Goal: Information Seeking & Learning: Check status

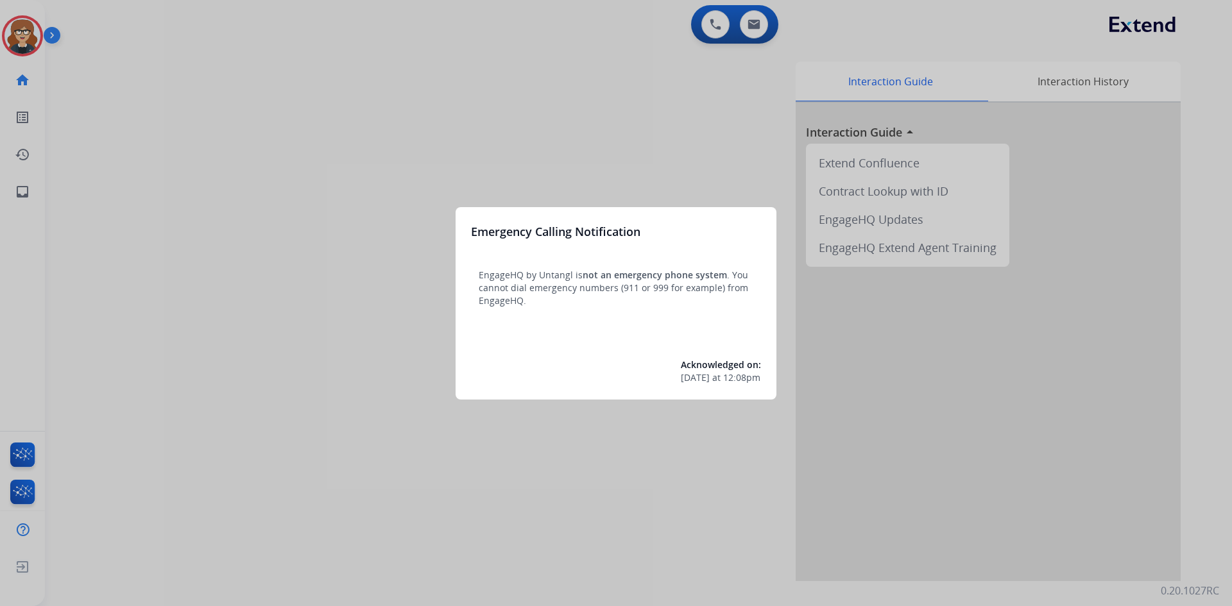
click at [289, 109] on div at bounding box center [616, 303] width 1232 height 606
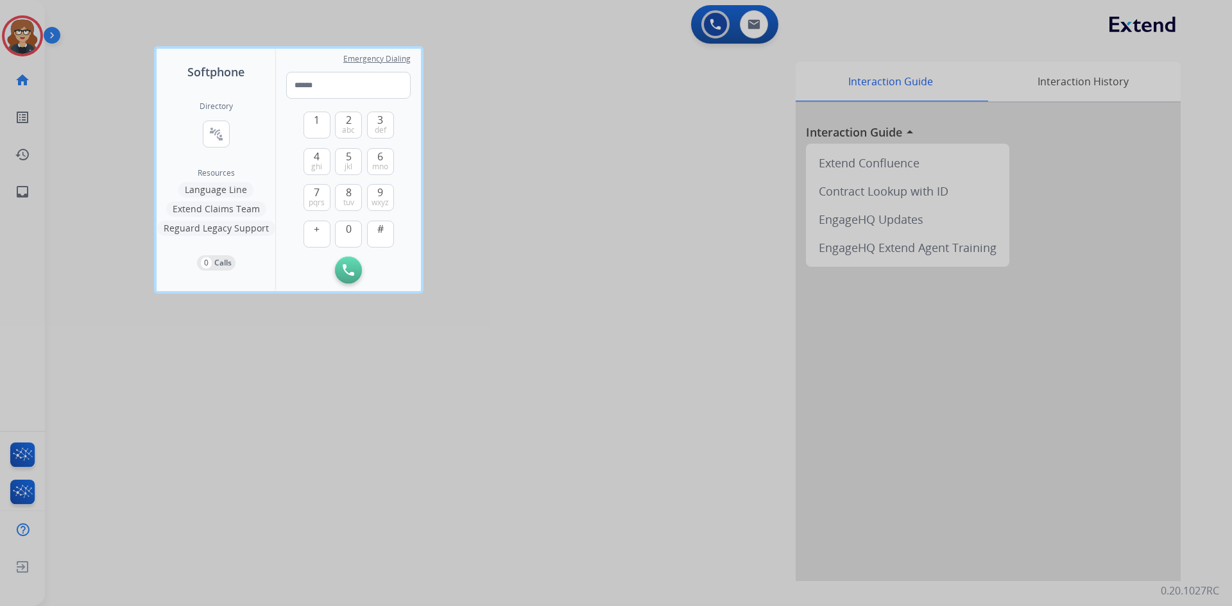
click at [21, 31] on div at bounding box center [616, 303] width 1232 height 606
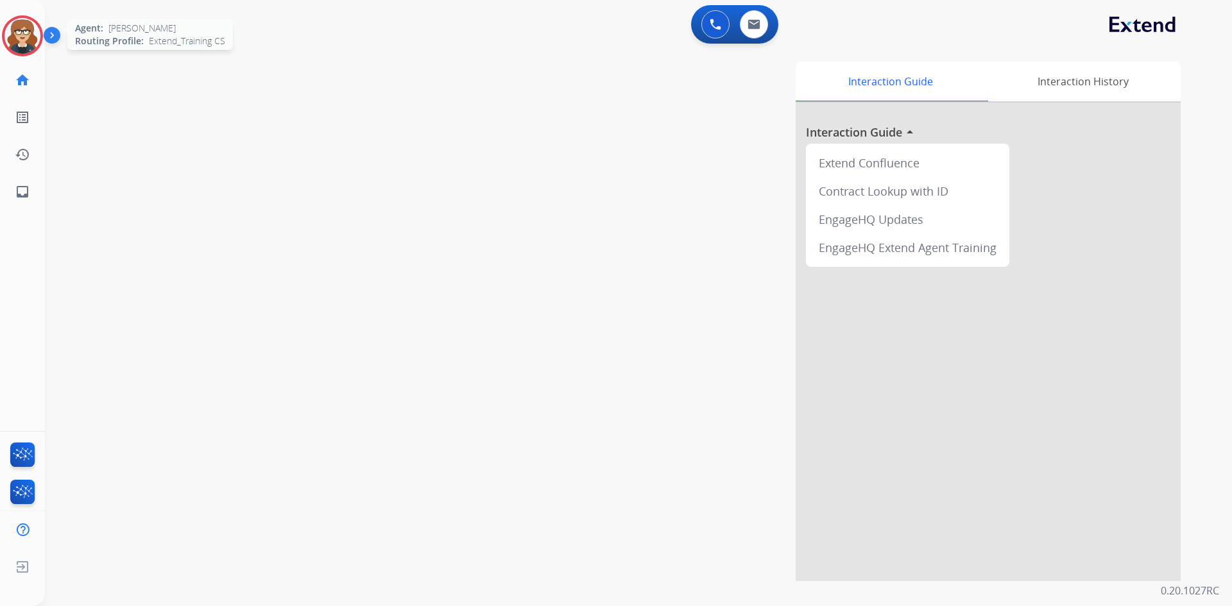
click at [16, 25] on img at bounding box center [22, 36] width 36 height 36
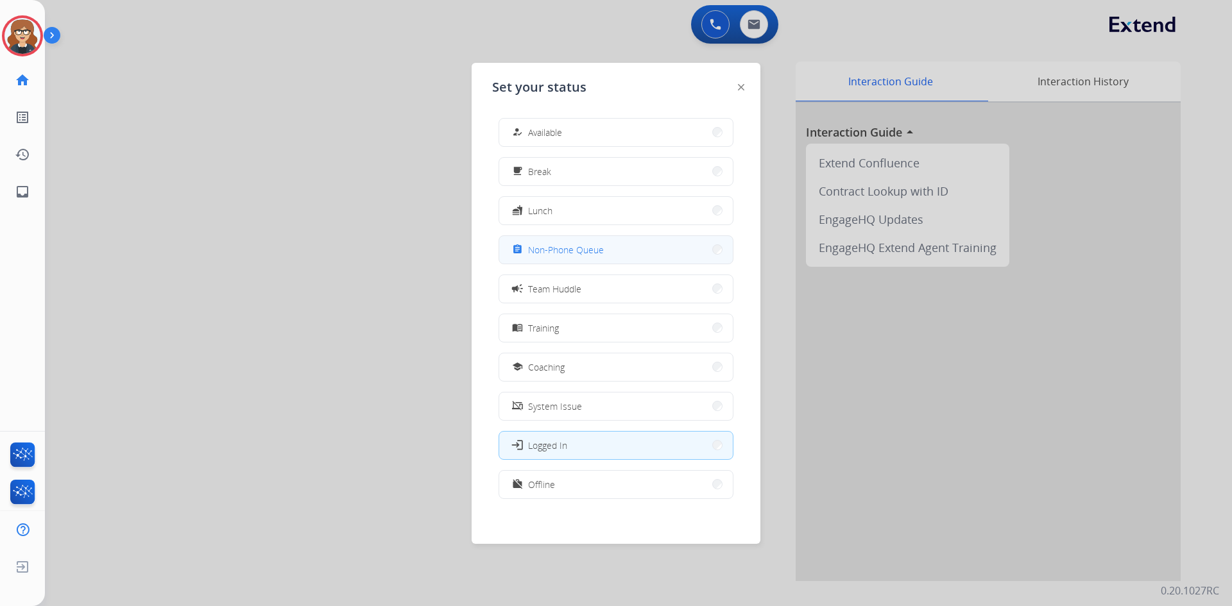
click at [601, 255] on span "Non-Phone Queue" at bounding box center [566, 249] width 76 height 13
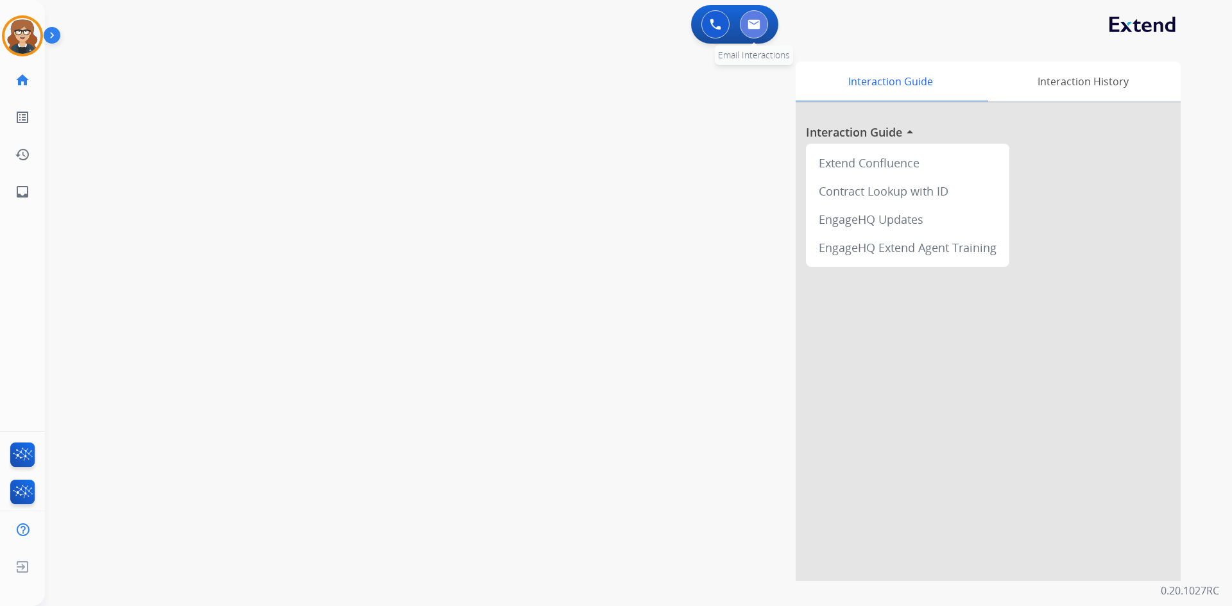
click at [753, 31] on button at bounding box center [754, 24] width 28 height 28
select select "**********"
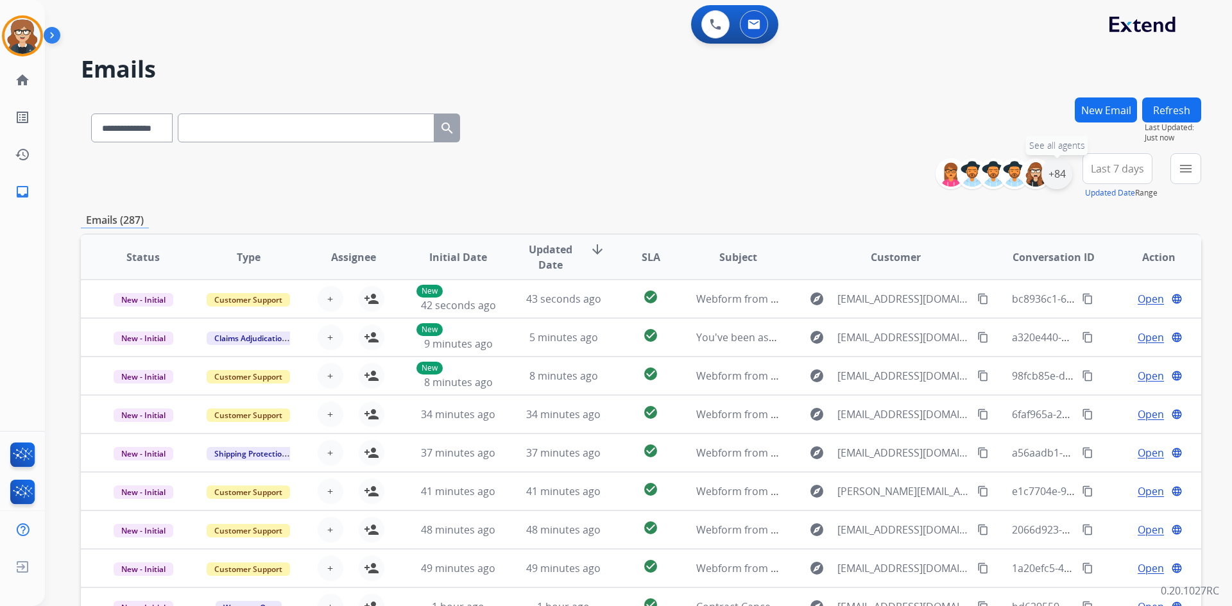
click at [1061, 172] on div "+84" at bounding box center [1056, 173] width 31 height 31
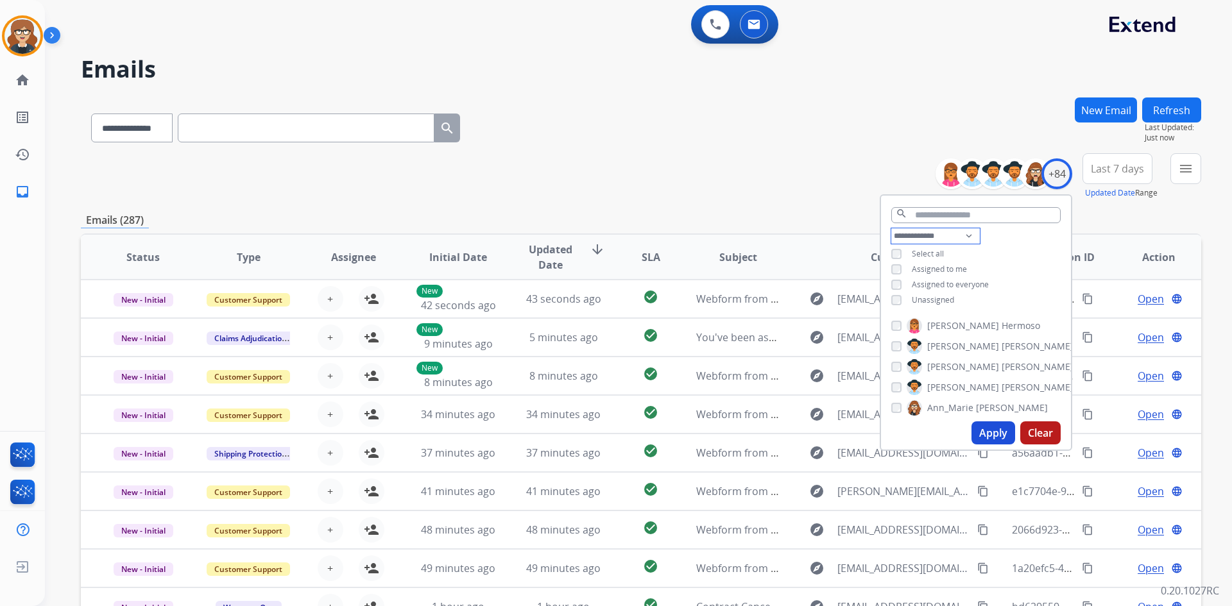
click at [964, 233] on select "**********" at bounding box center [935, 235] width 89 height 15
select select "**********"
click at [891, 228] on select "**********" at bounding box center [935, 235] width 89 height 15
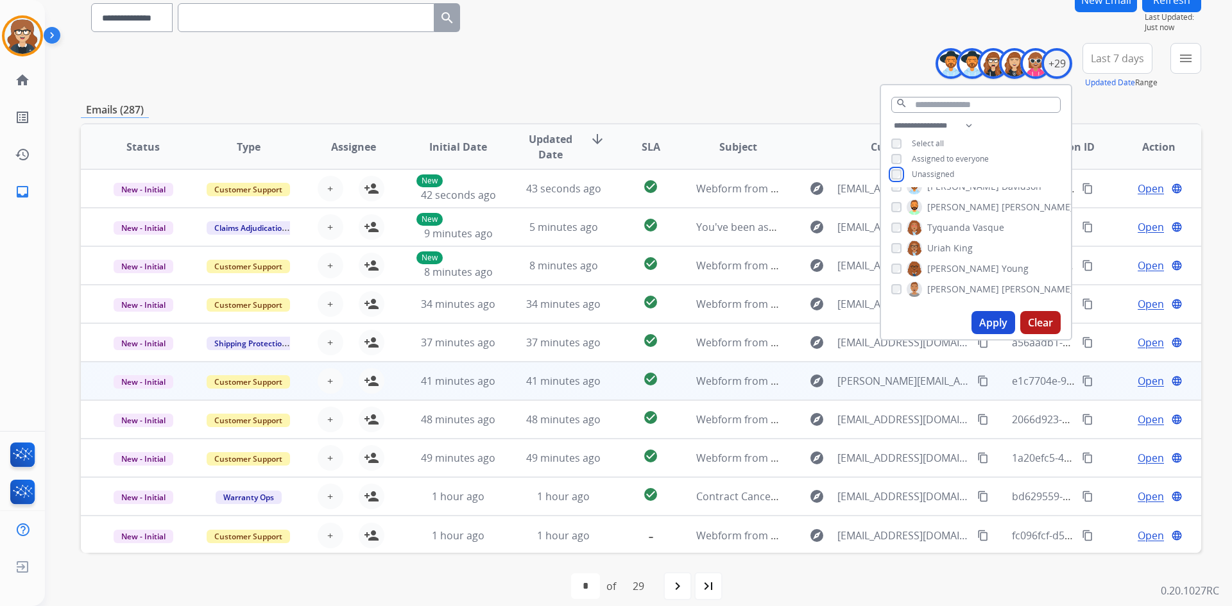
scroll to position [124, 0]
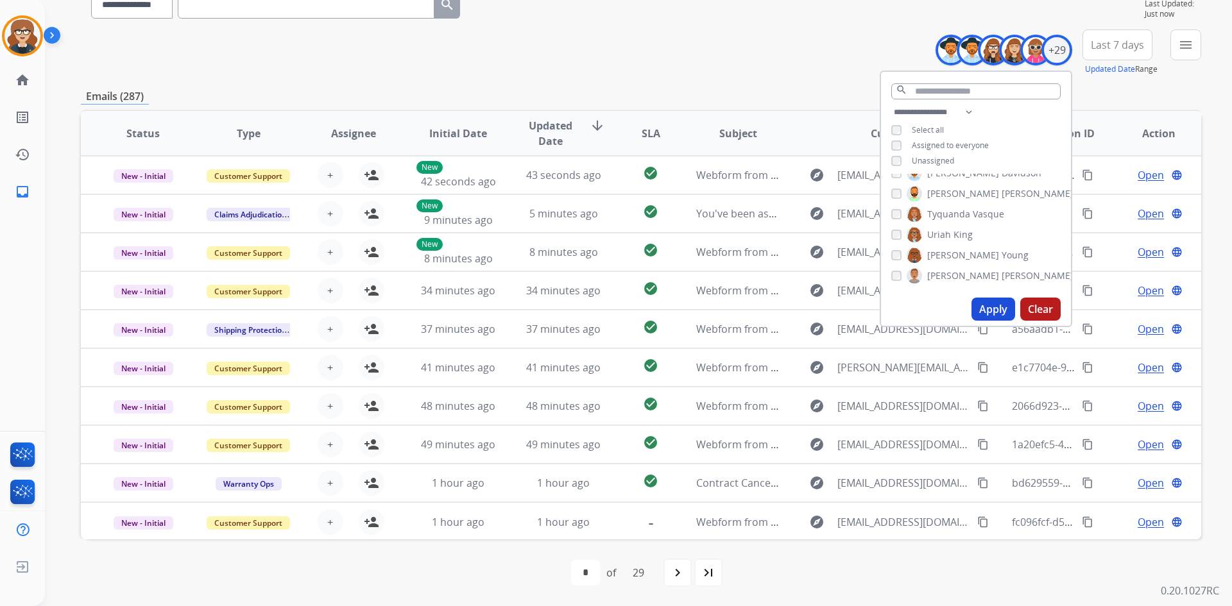
click at [995, 303] on button "Apply" at bounding box center [993, 309] width 44 height 23
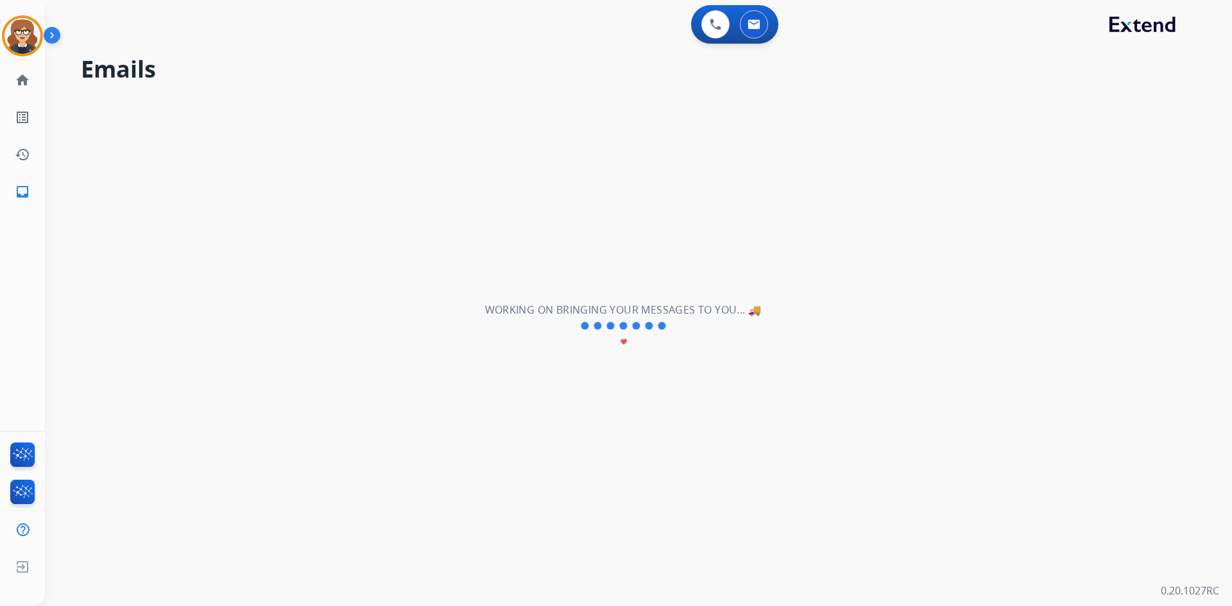
scroll to position [0, 0]
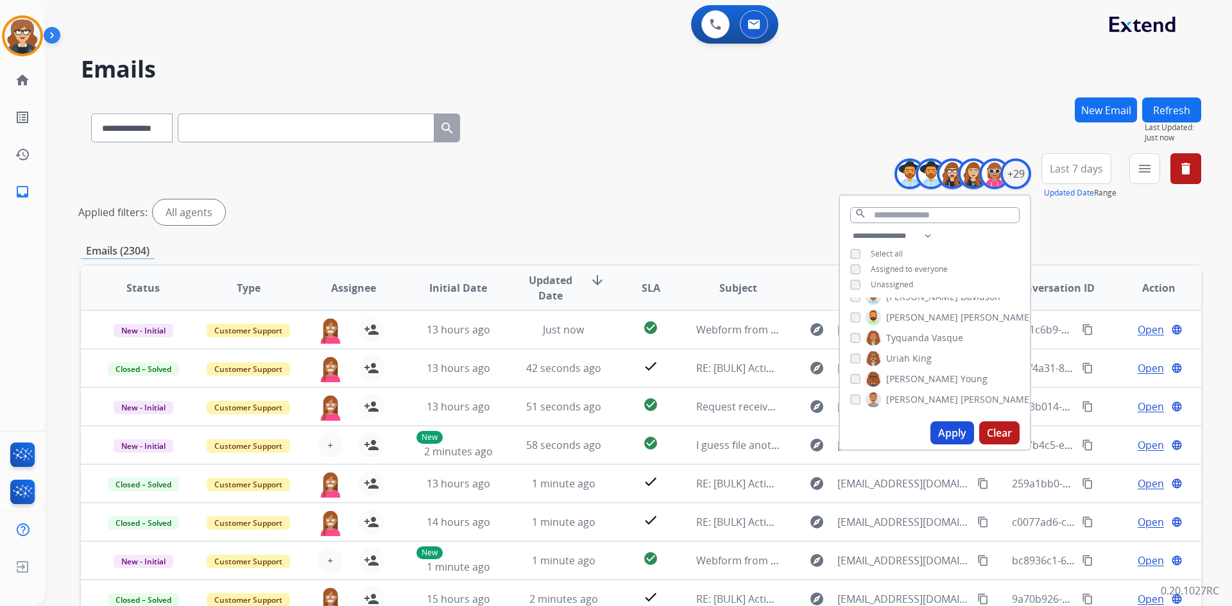
click at [654, 191] on div "**********" at bounding box center [641, 191] width 1120 height 77
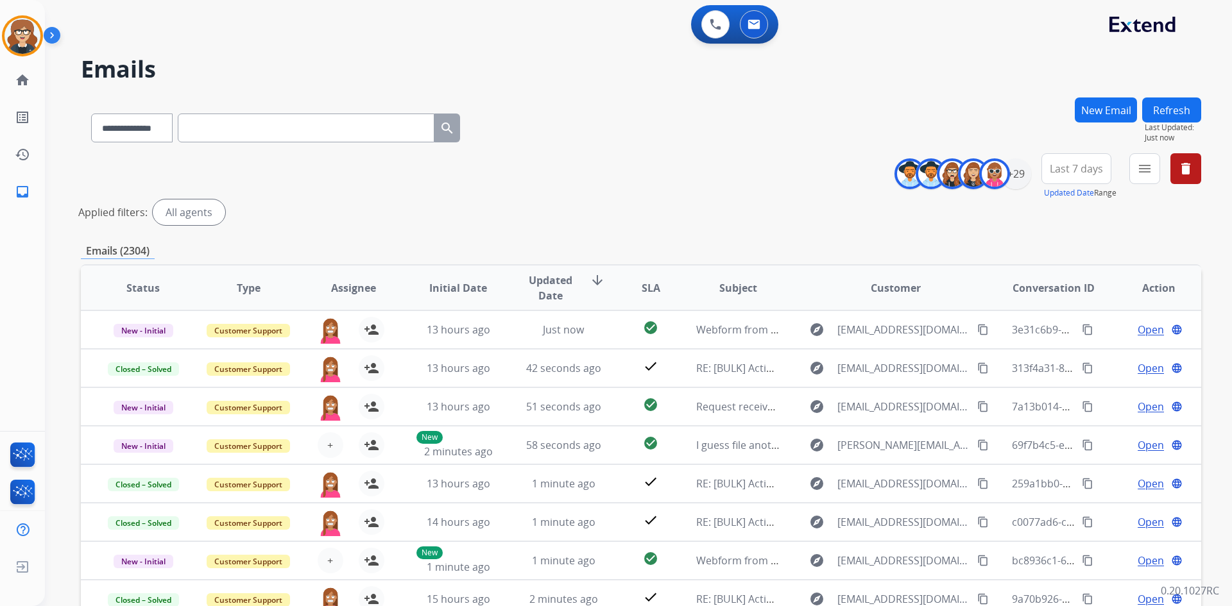
click at [1095, 166] on span "Last 7 days" at bounding box center [1076, 168] width 53 height 5
click at [1072, 326] on div "Last 90 days" at bounding box center [1072, 324] width 71 height 19
click at [1139, 172] on mat-icon "menu" at bounding box center [1144, 168] width 15 height 15
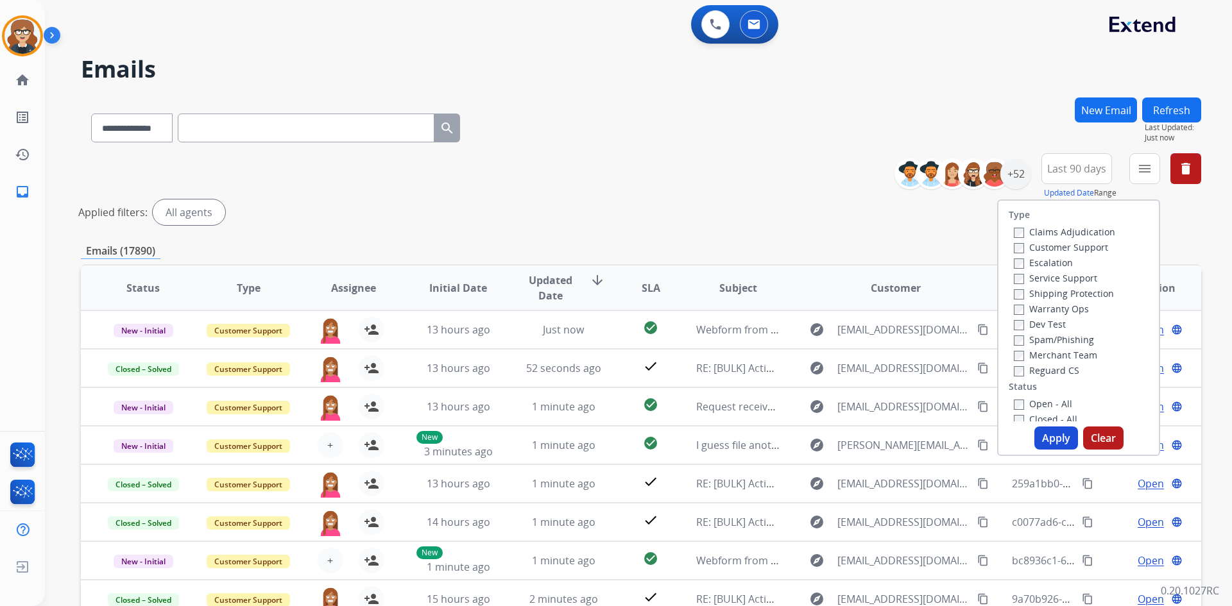
click at [1038, 246] on label "Customer Support" at bounding box center [1061, 247] width 94 height 12
click at [1038, 296] on label "Shipping Protection" at bounding box center [1064, 293] width 100 height 12
click at [1032, 370] on label "Reguard CS" at bounding box center [1046, 370] width 65 height 12
click at [1049, 434] on button "Apply" at bounding box center [1056, 438] width 44 height 23
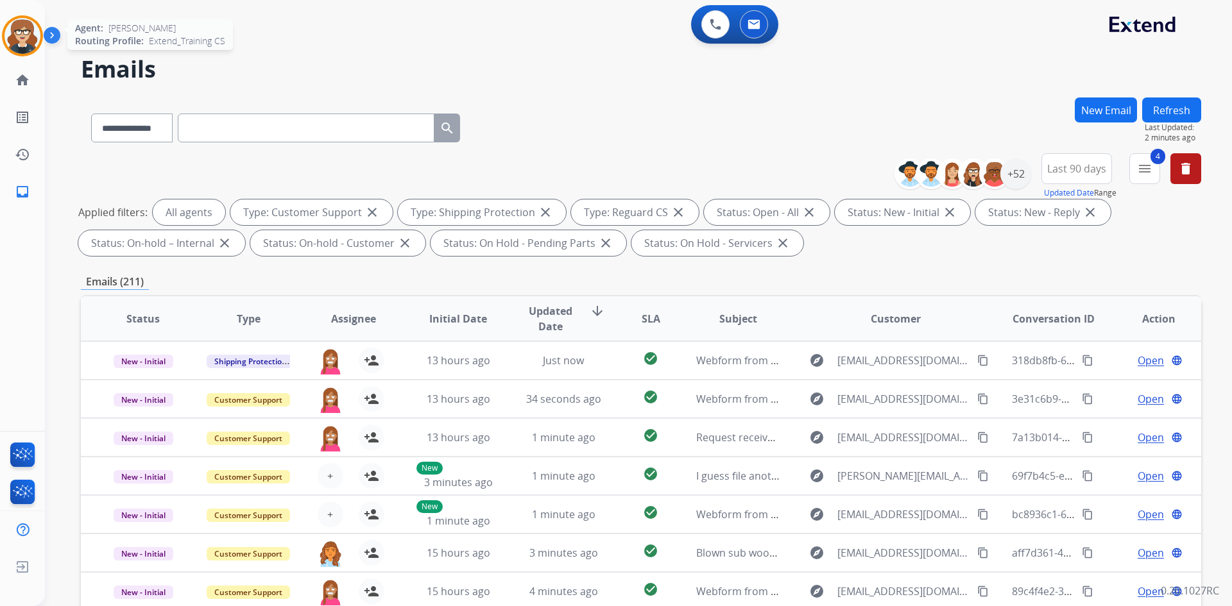
drag, startPoint x: 11, startPoint y: 34, endPoint x: 78, endPoint y: 42, distance: 67.2
click at [11, 34] on img at bounding box center [22, 36] width 36 height 36
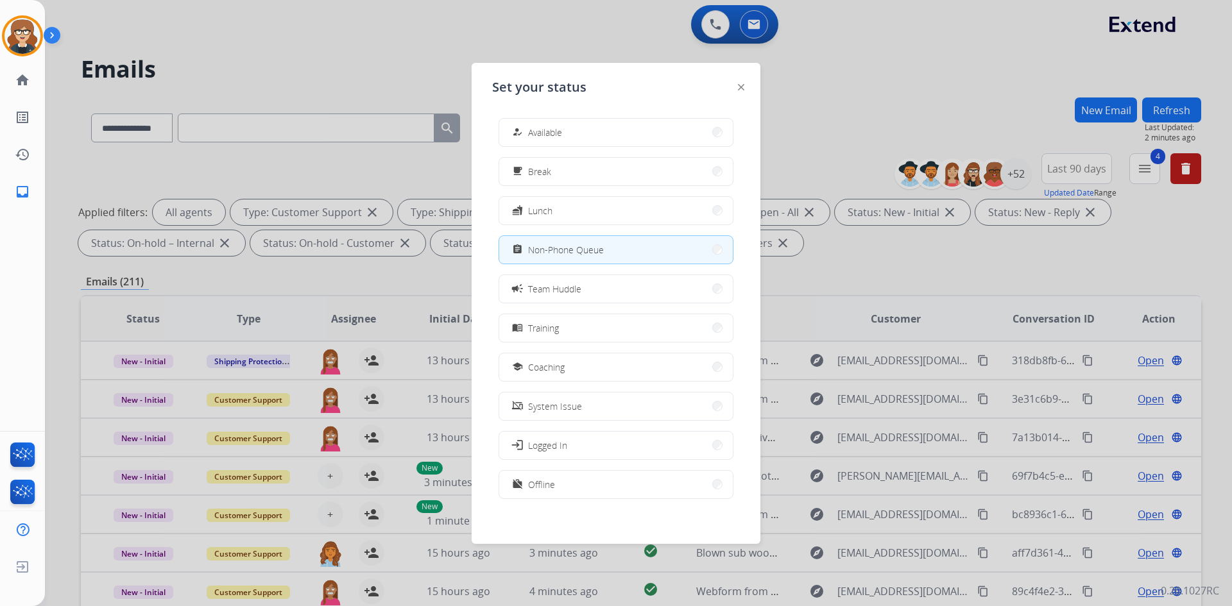
click at [320, 43] on div at bounding box center [616, 303] width 1232 height 606
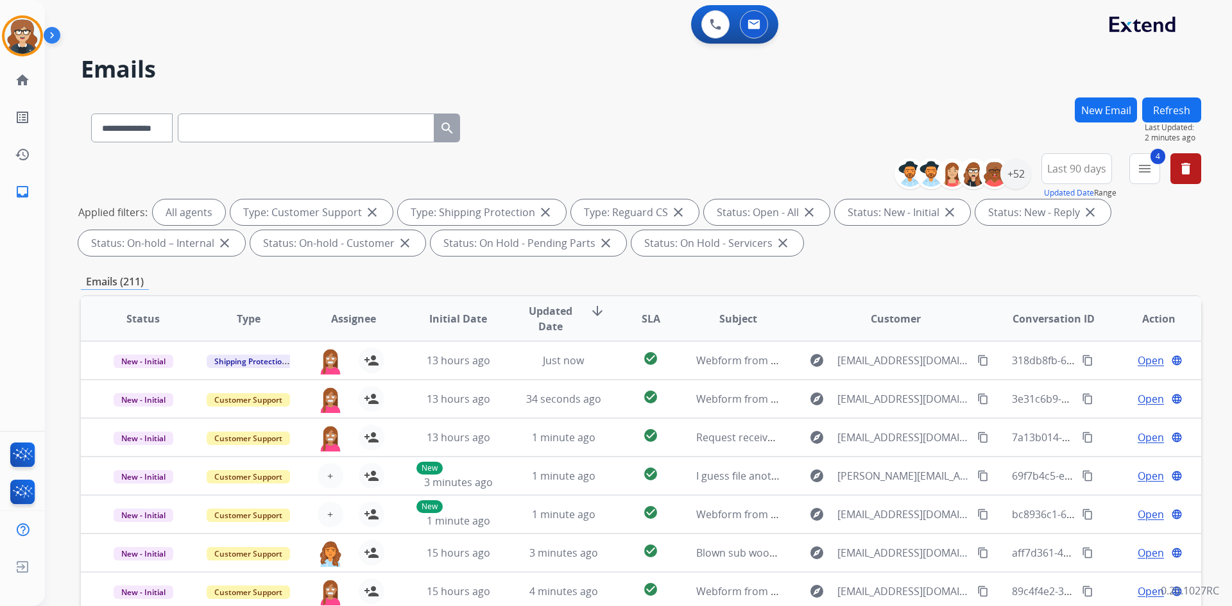
click at [345, 314] on span "Assignee" at bounding box center [353, 318] width 45 height 15
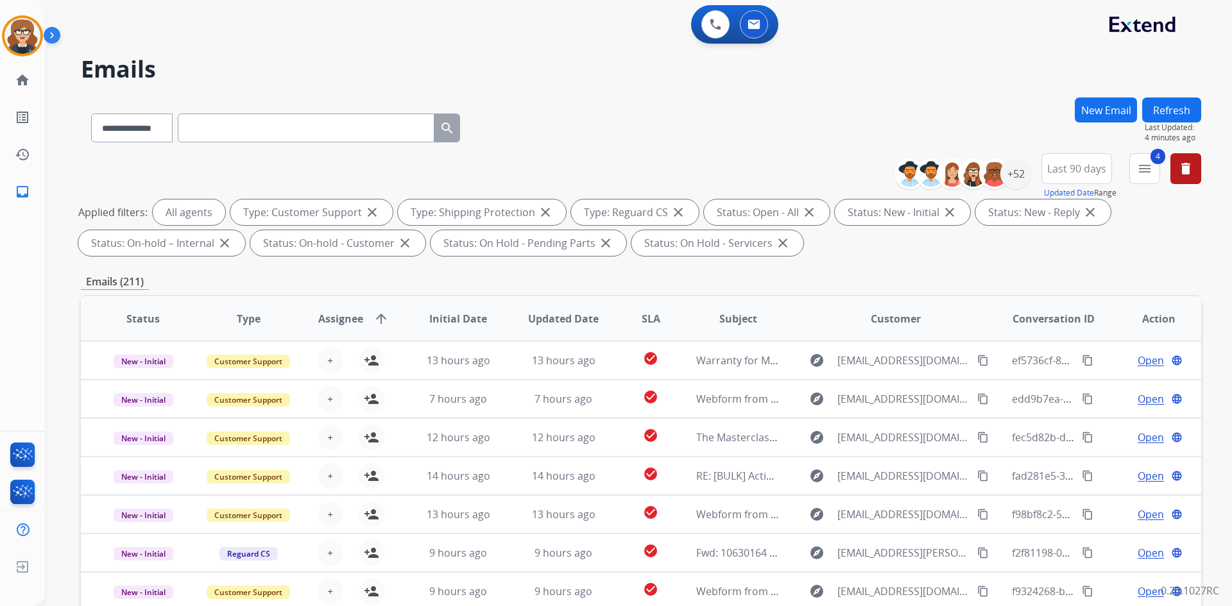
click at [354, 320] on span "Assignee" at bounding box center [340, 318] width 45 height 15
